Goal: Information Seeking & Learning: Learn about a topic

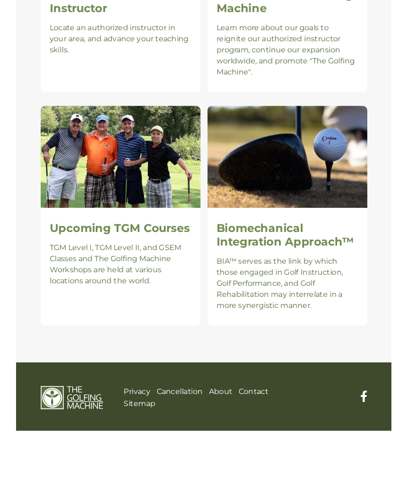
scroll to position [965, 0]
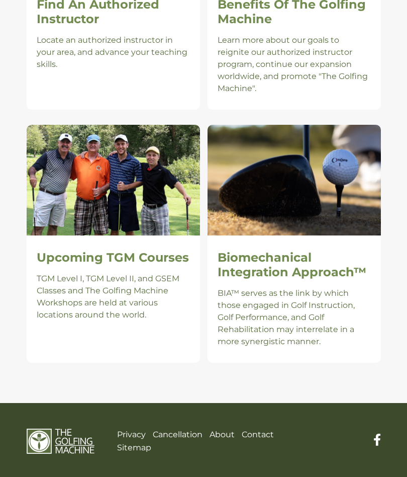
click at [352, 314] on p "BIA™ serves as the link by which those engaged in Golf Instruction, Golf Perfor…" at bounding box center [294, 317] width 153 height 60
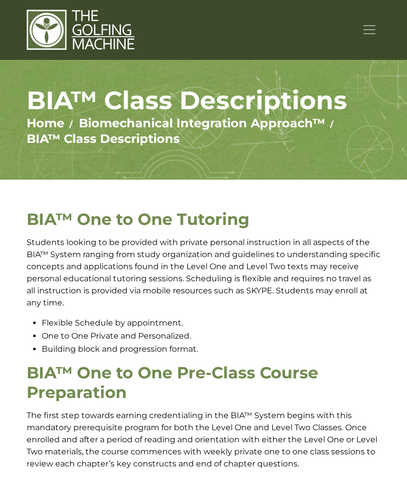
click at [371, 31] on span "Toggle navigation" at bounding box center [369, 29] width 15 height 15
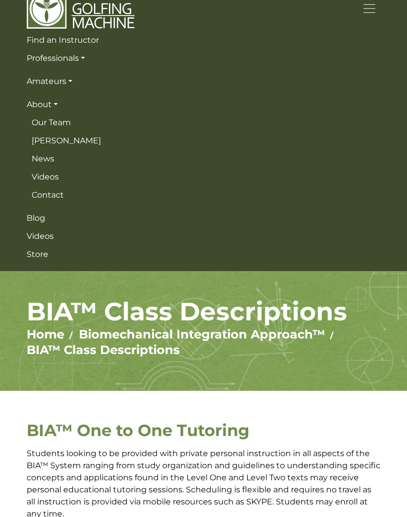
scroll to position [25, 0]
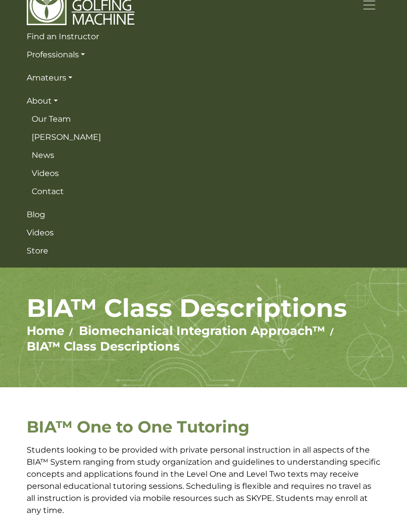
click at [42, 158] on span "News" at bounding box center [43, 155] width 23 height 10
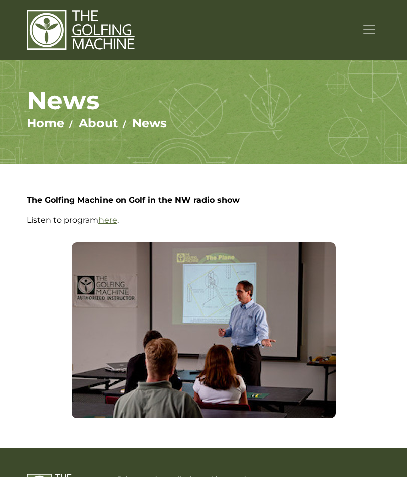
click at [361, 28] on button "Toggle navigation" at bounding box center [369, 30] width 23 height 18
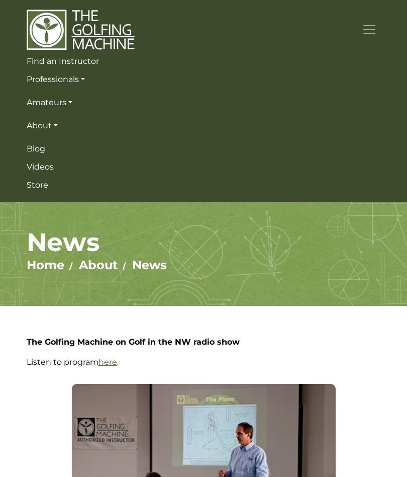
click at [37, 154] on link "Blog" at bounding box center [204, 149] width 354 height 18
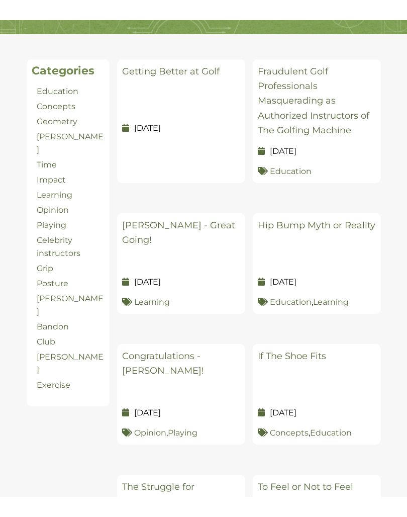
scroll to position [110, 0]
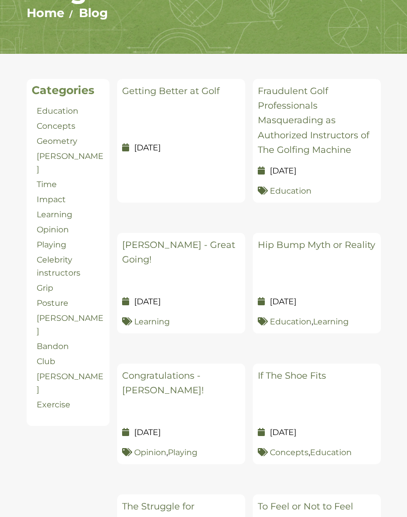
click at [161, 90] on link "Getting Better at Golf" at bounding box center [171, 90] width 98 height 11
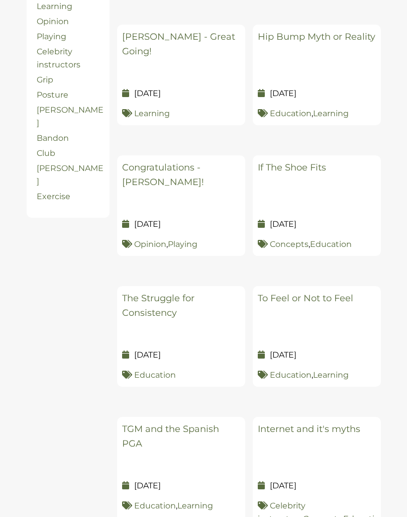
scroll to position [319, 0]
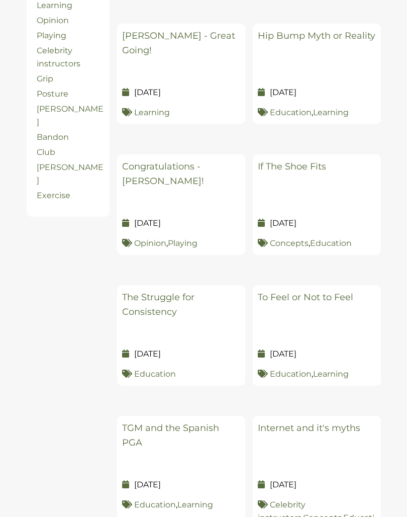
click at [330, 35] on link "Hip Bump Myth or Reality" at bounding box center [317, 35] width 118 height 11
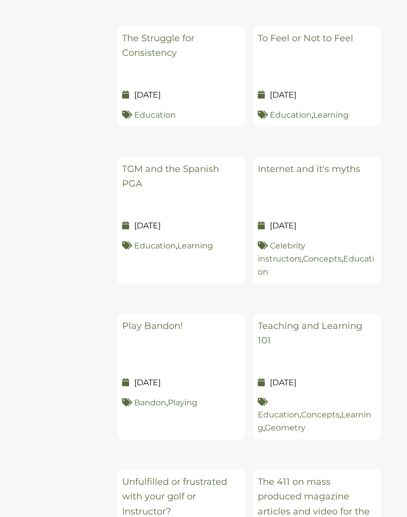
scroll to position [579, 0]
click at [335, 34] on link "To Feel or Not to Feel" at bounding box center [306, 37] width 96 height 11
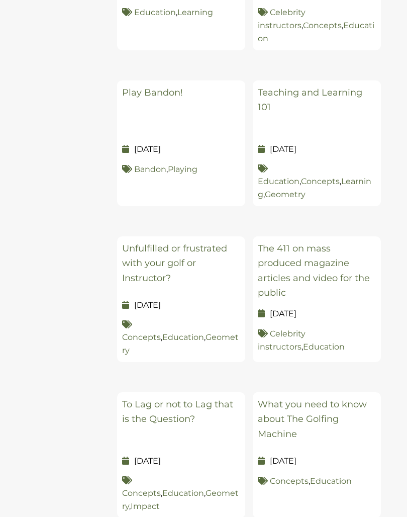
scroll to position [814, 0]
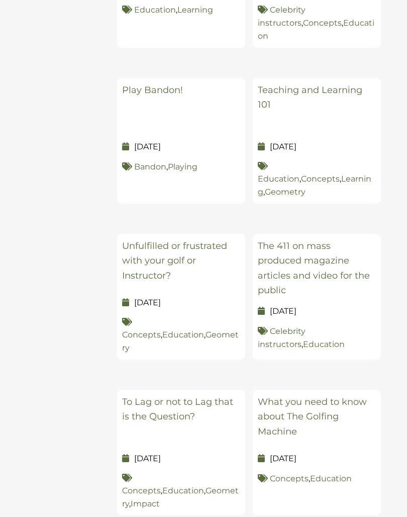
click at [143, 94] on h5 "Play Bandon!" at bounding box center [181, 108] width 118 height 50
click at [144, 84] on link "Play Bandon!" at bounding box center [152, 89] width 61 height 11
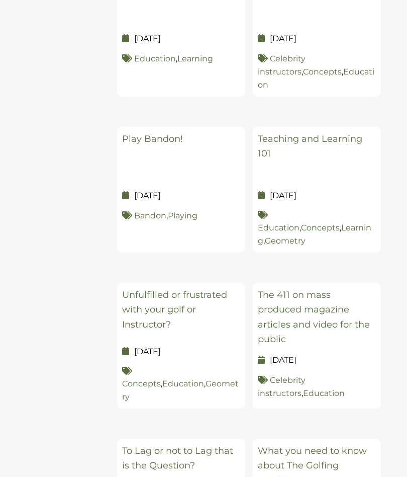
scroll to position [701, 0]
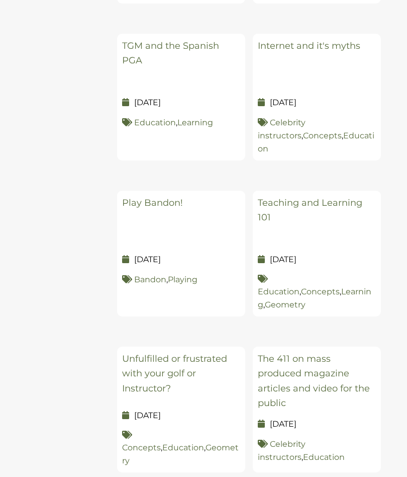
click at [337, 197] on link "Teaching and Learning 101" at bounding box center [310, 210] width 105 height 26
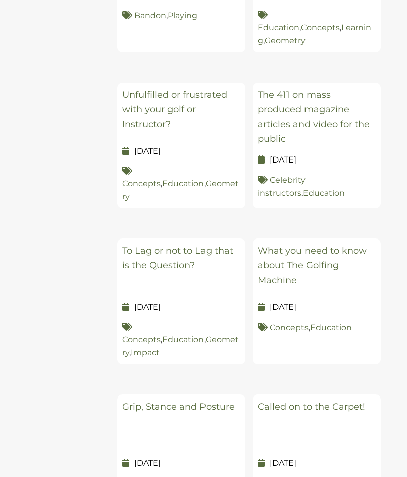
scroll to position [827, 0]
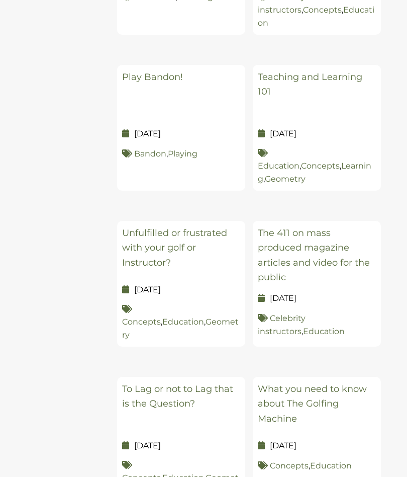
click at [336, 227] on link "The 411 on mass produced magazine articles and video for the public" at bounding box center [314, 254] width 112 height 55
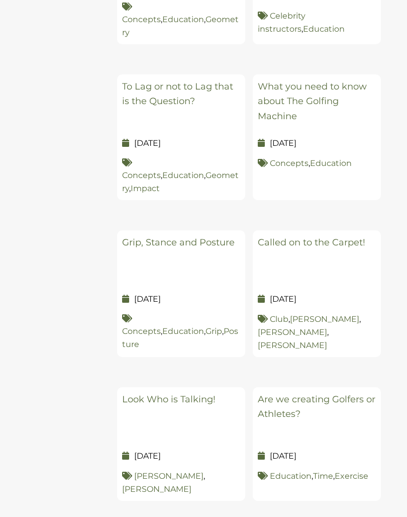
scroll to position [1133, 0]
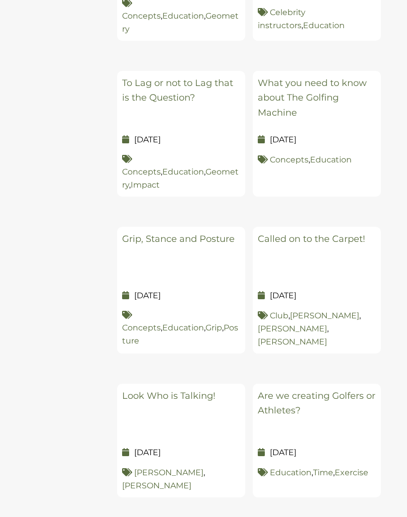
click at [337, 77] on link "What you need to know about The Golfing Machine" at bounding box center [312, 97] width 109 height 41
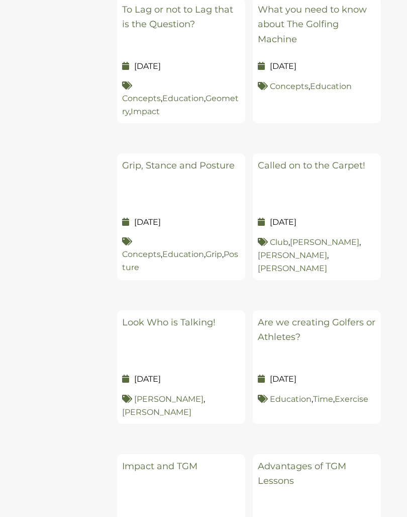
scroll to position [1209, 0]
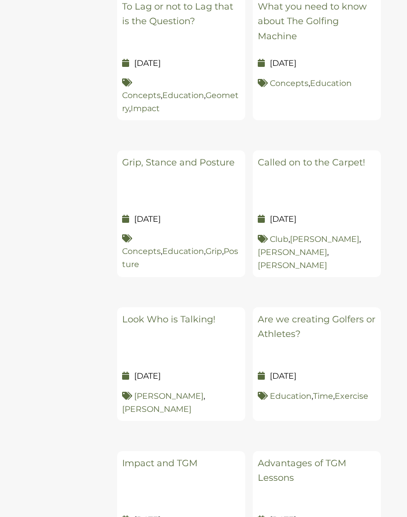
click at [141, 157] on link "Grip, Stance and Posture" at bounding box center [178, 162] width 113 height 11
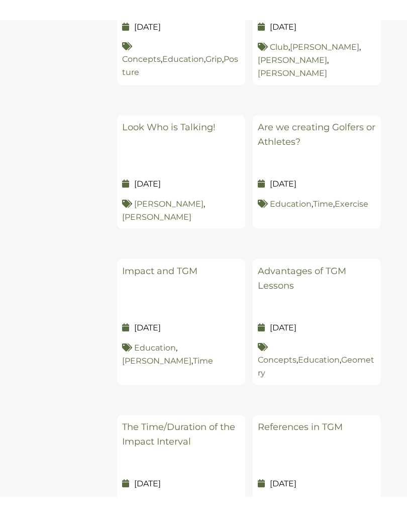
scroll to position [1382, 0]
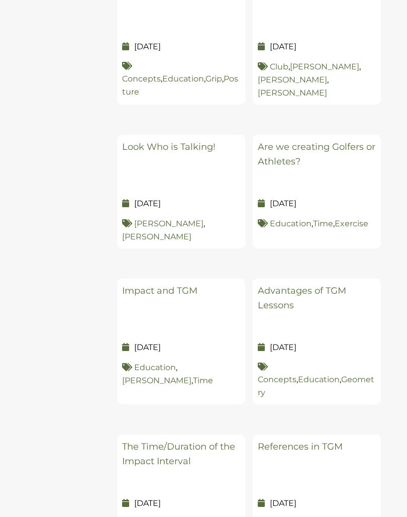
click at [145, 140] on h5 "Look Who is Talking!" at bounding box center [181, 165] width 118 height 50
click at [150, 140] on h5 "Look Who is Talking!" at bounding box center [181, 165] width 118 height 50
click at [138, 141] on link "Look Who is Talking!" at bounding box center [169, 146] width 94 height 11
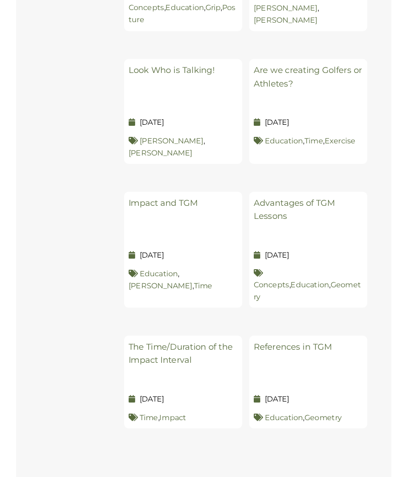
scroll to position [1451, 0]
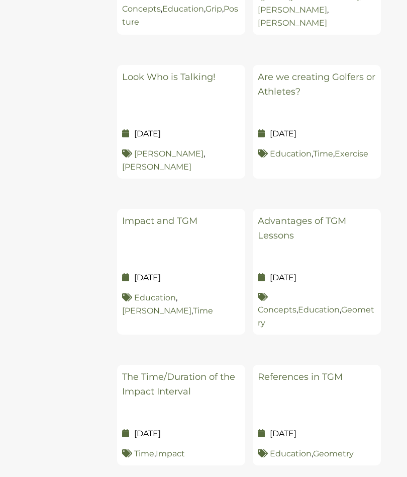
click at [153, 215] on link "Impact and TGM" at bounding box center [159, 220] width 75 height 11
click at [324, 215] on link "Advantages of TGM Lessons" at bounding box center [302, 228] width 88 height 26
click at [332, 371] on link "References in TGM" at bounding box center [300, 376] width 85 height 11
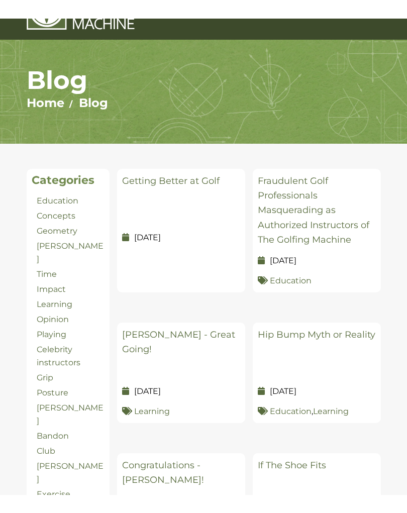
scroll to position [0, 0]
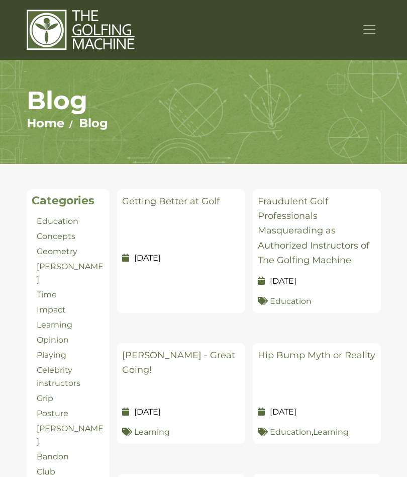
click at [370, 29] on span "Toggle navigation" at bounding box center [369, 29] width 15 height 15
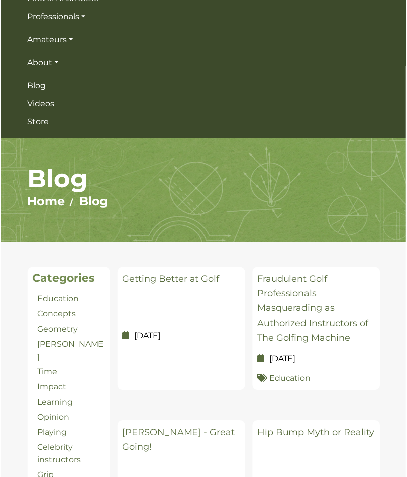
scroll to position [23, 0]
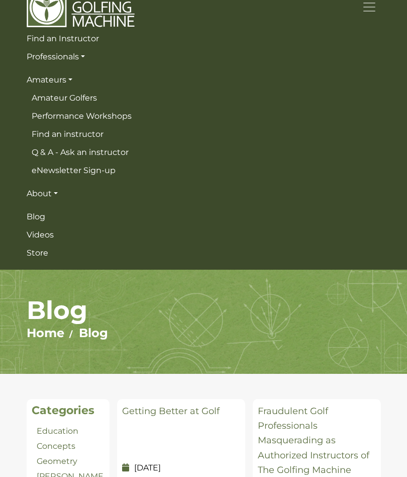
click at [57, 101] on span "Amateur Golfers" at bounding box center [64, 98] width 65 height 10
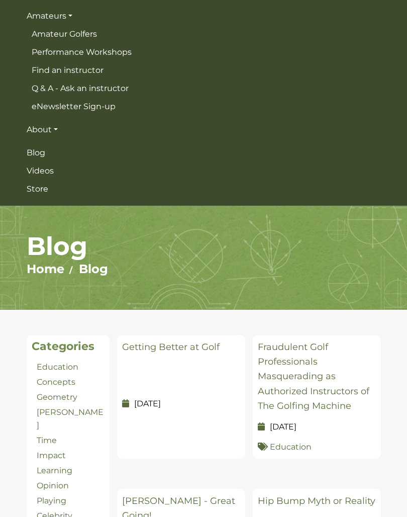
scroll to position [89, 0]
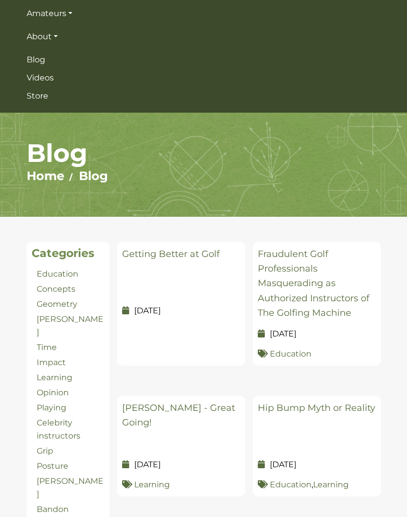
click at [90, 85] on ul "Find an Instructor Professionals Golf Professionals Our Program Benefits Class …" at bounding box center [204, 34] width 354 height 142
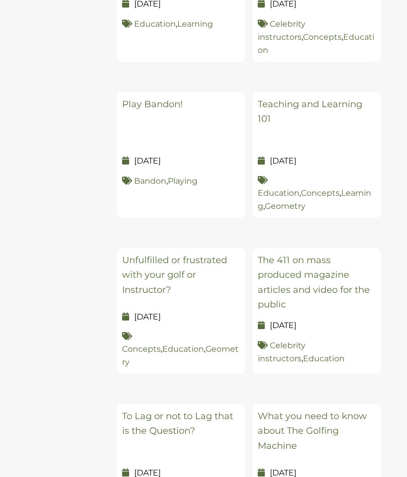
scroll to position [1023, 0]
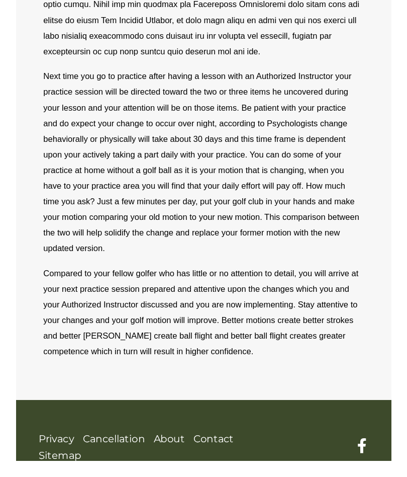
scroll to position [596, 0]
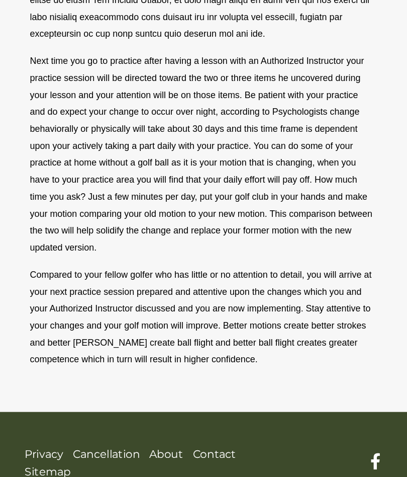
click at [241, 320] on p "Compared to your fellow golfer who has little or no attention to detail, you wi…" at bounding box center [249, 357] width 256 height 75
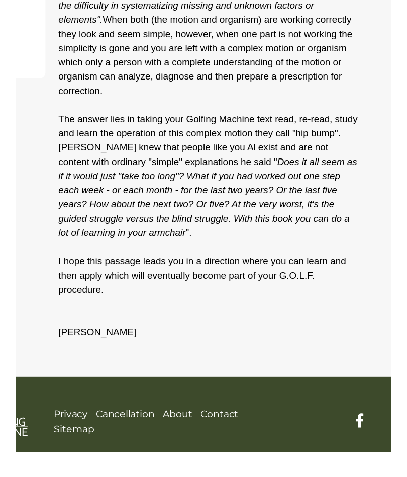
scroll to position [376, 0]
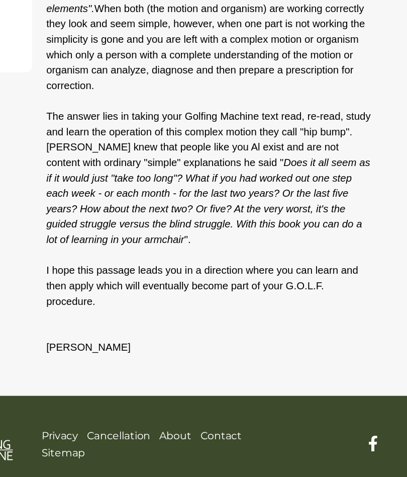
click at [271, 267] on div "I received a question regarding "hip bump" “Does the transition hip bump happen…" at bounding box center [248, 142] width 271 height 491
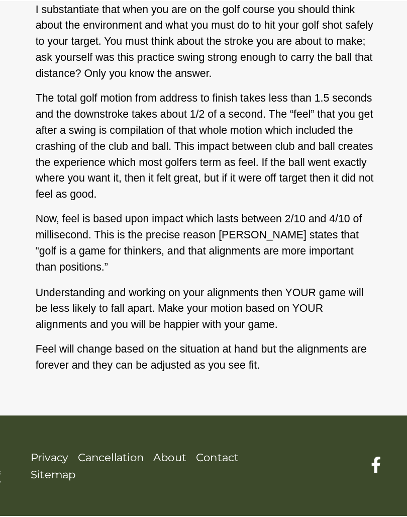
scroll to position [518, 0]
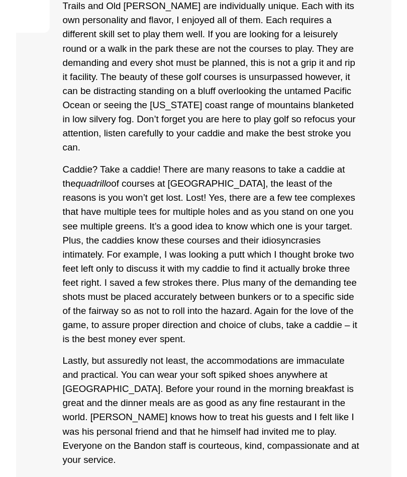
scroll to position [532, 0]
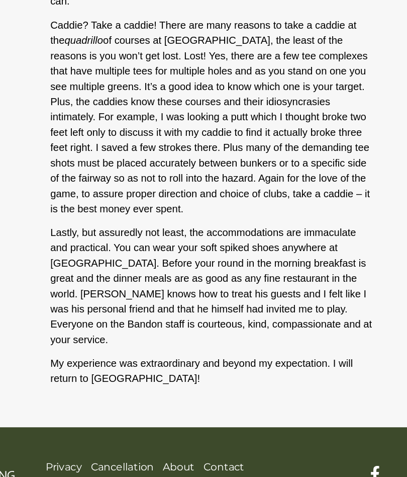
click at [274, 273] on div "Play Bandon! Ladies and Gentlemen, If you love golf, if you love a challenge, i…" at bounding box center [248, 68] width 271 height 688
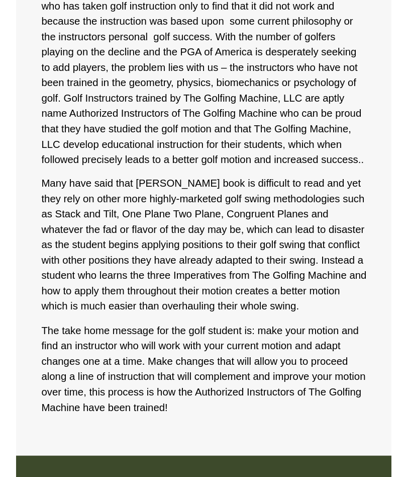
scroll to position [562, 0]
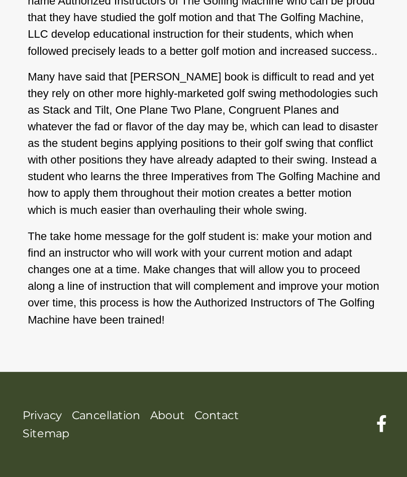
click at [247, 255] on section "Categories Bandon Celebrity instructors Club Concepts Education Exercise Geomet…" at bounding box center [203, 1] width 407 height 798
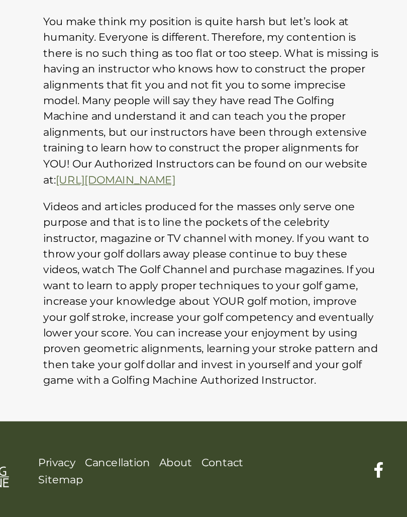
scroll to position [490, 0]
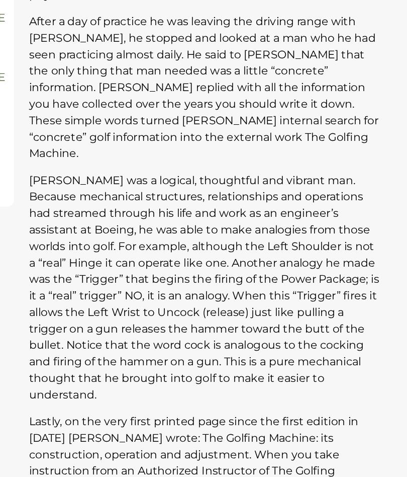
scroll to position [393, 0]
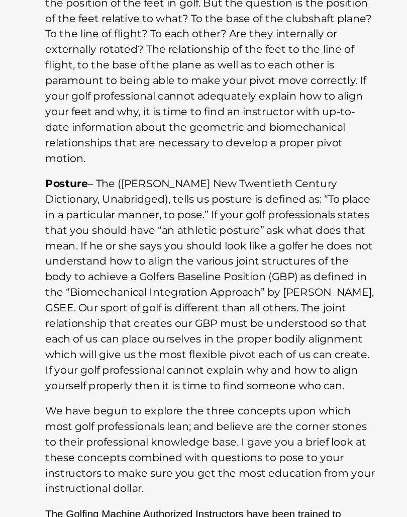
scroll to position [820, 0]
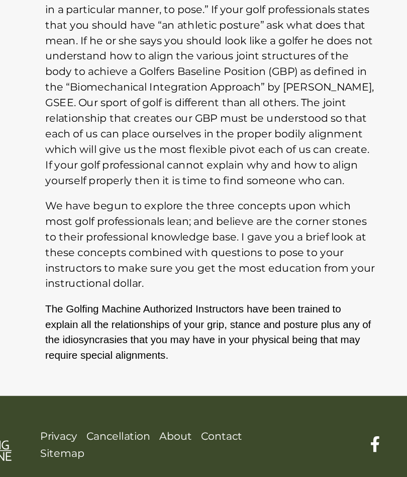
click at [283, 340] on p "The Golfing Machine Authorized Instructors have been trained to explain all the…" at bounding box center [249, 364] width 256 height 48
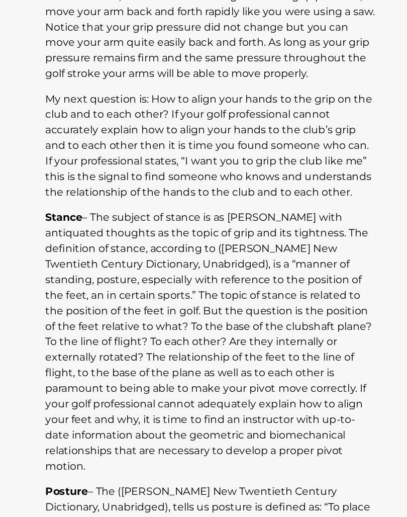
scroll to position [530, 0]
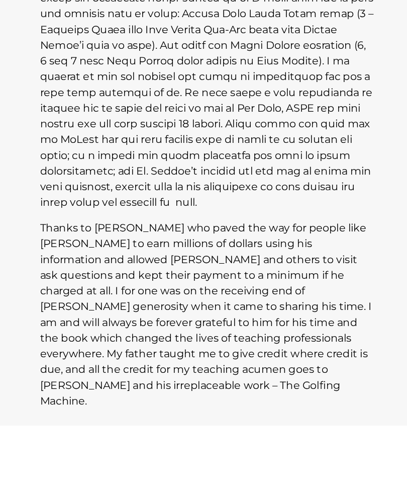
scroll to position [827, 0]
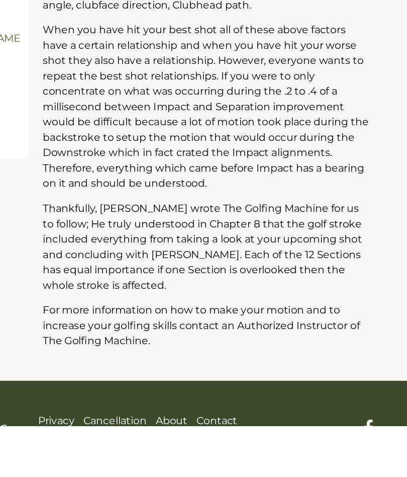
scroll to position [309, 0]
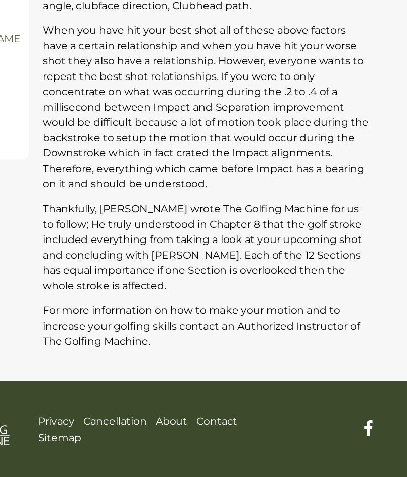
click at [272, 284] on section "Categories Bandon Celebrity instructors Club Concepts Education Exercise Geomet…" at bounding box center [203, 128] width 407 height 546
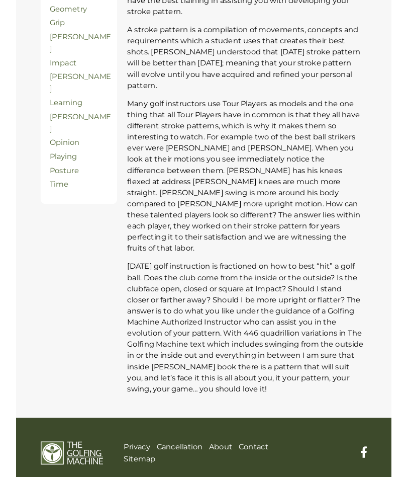
scroll to position [386, 0]
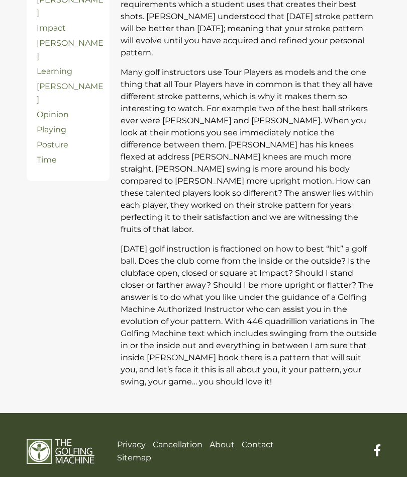
click at [357, 345] on p "Today golf instruction is fractioned on how to best “hit” a golf ball. Does the…" at bounding box center [249, 315] width 256 height 145
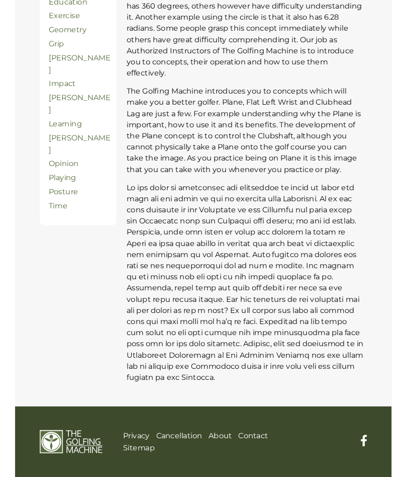
scroll to position [292, 0]
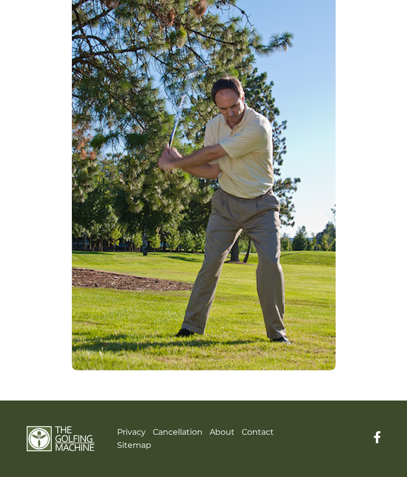
click at [362, 205] on div at bounding box center [204, 172] width 362 height 396
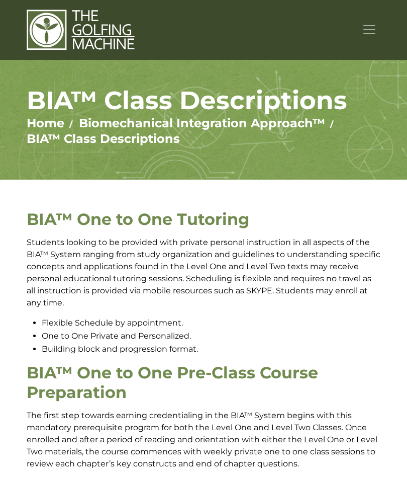
click at [360, 31] on button "Toggle navigation" at bounding box center [369, 30] width 23 height 18
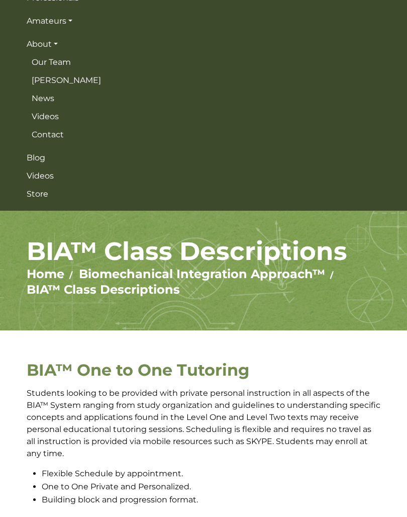
scroll to position [83, 0]
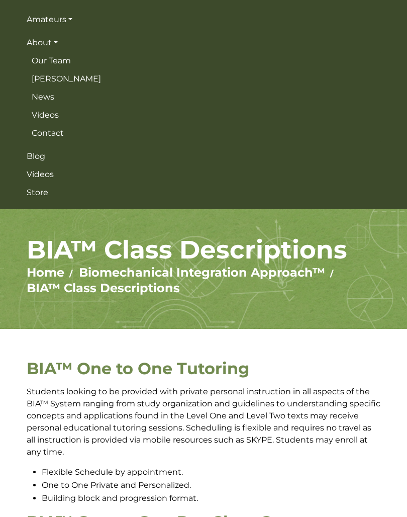
click at [44, 98] on span "News" at bounding box center [43, 97] width 23 height 10
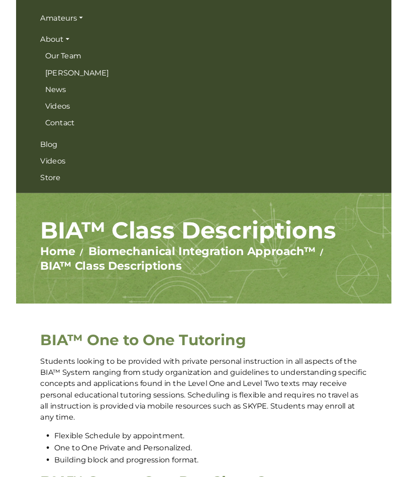
scroll to position [123, 0]
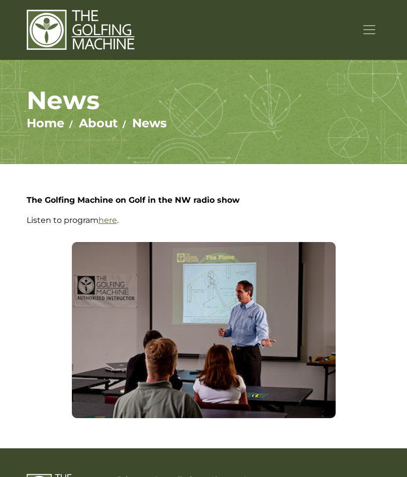
click at [358, 37] on button "Toggle navigation" at bounding box center [369, 30] width 23 height 18
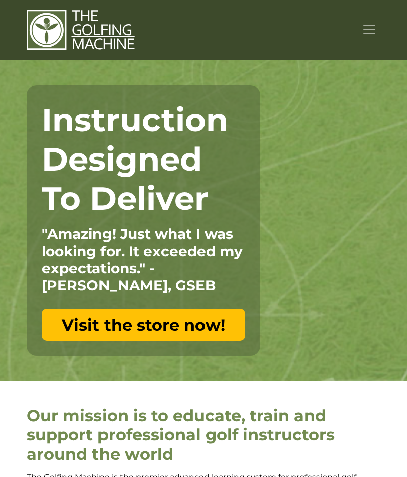
scroll to position [965, 0]
